Goal: Task Accomplishment & Management: Use online tool/utility

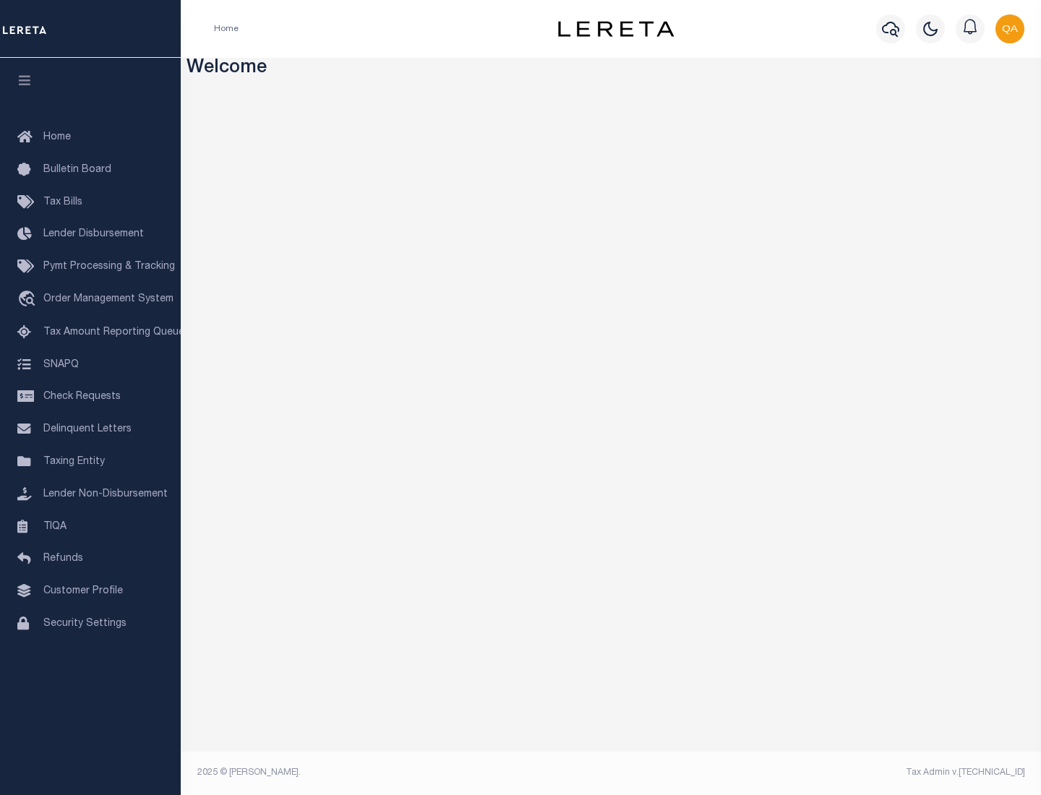
click at [90, 397] on span "Check Requests" at bounding box center [81, 397] width 77 height 10
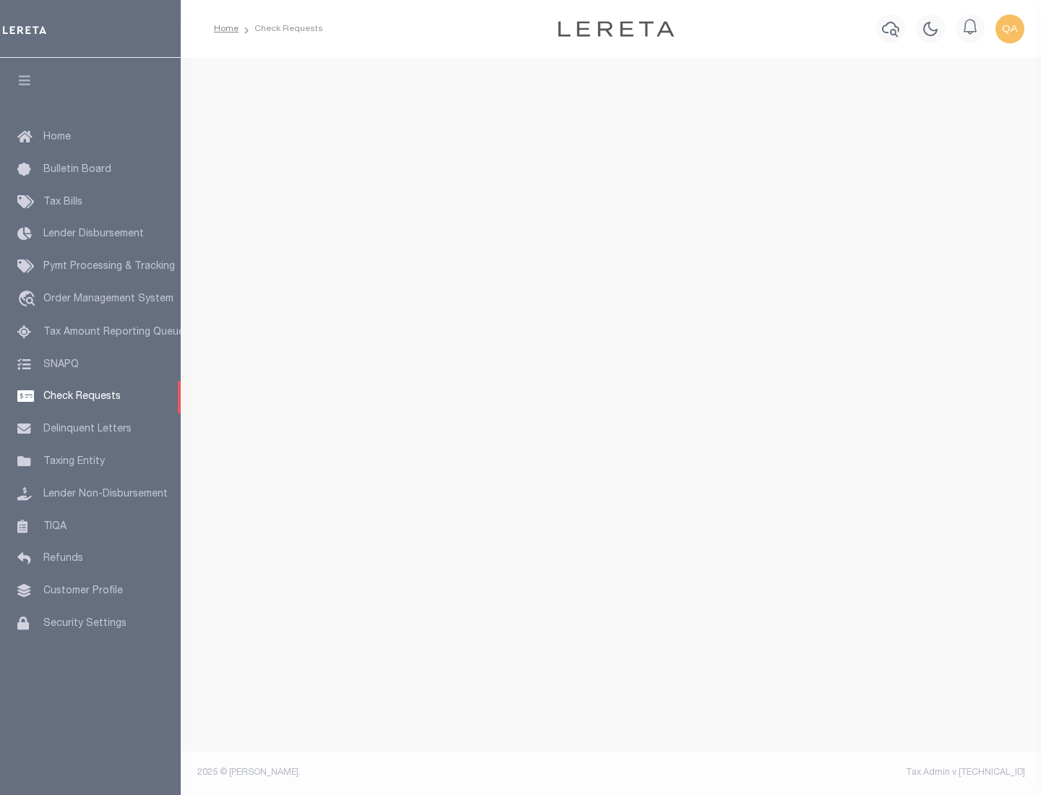
select select "50"
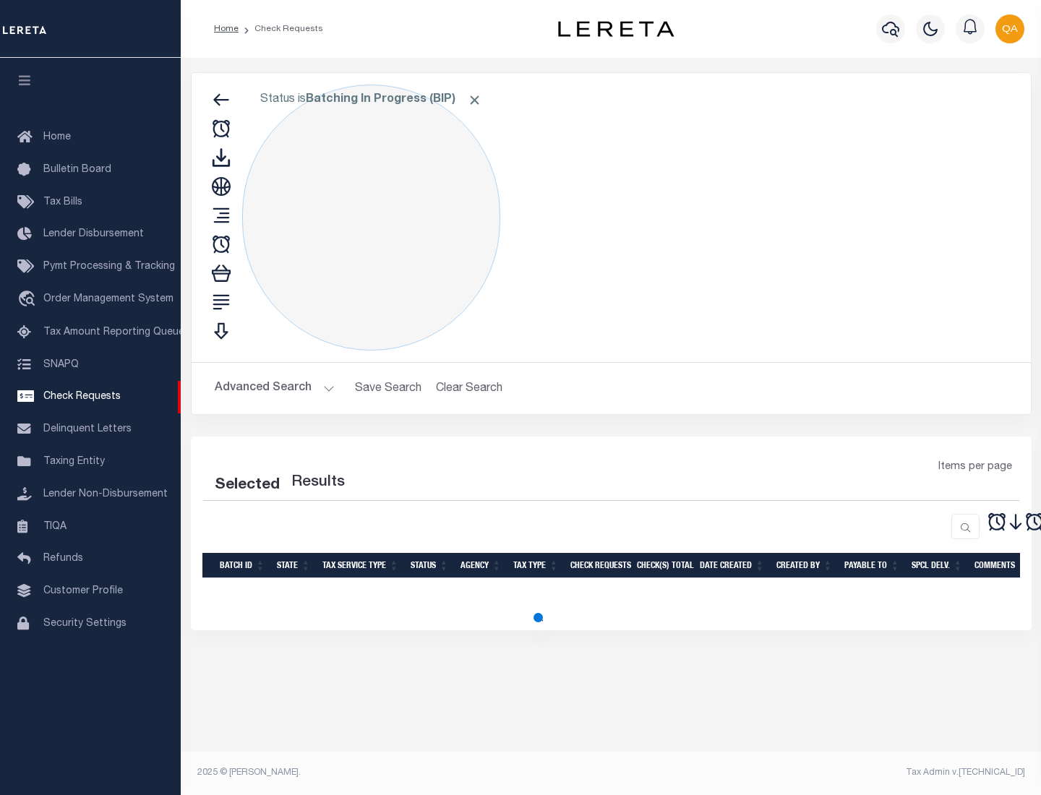
select select "50"
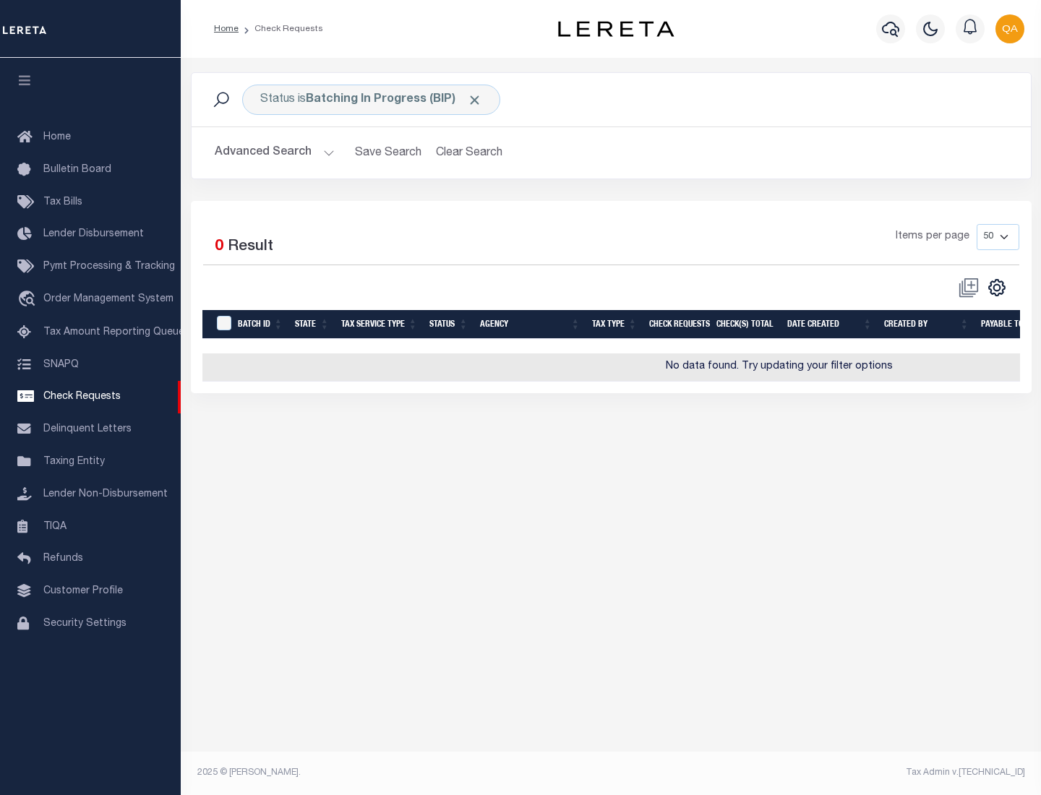
click at [475, 100] on span "Click to Remove" at bounding box center [474, 100] width 15 height 15
